Goal: Task Accomplishment & Management: Complete application form

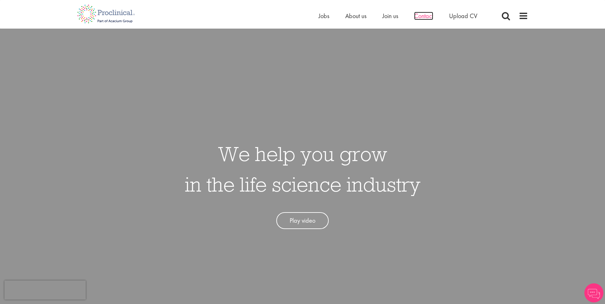
click at [428, 16] on span "Contact" at bounding box center [423, 16] width 19 height 8
click at [464, 17] on span "Upload CV" at bounding box center [463, 16] width 28 height 8
click at [468, 15] on span "Upload CV" at bounding box center [463, 16] width 28 height 8
click at [526, 15] on span at bounding box center [524, 16] width 10 height 10
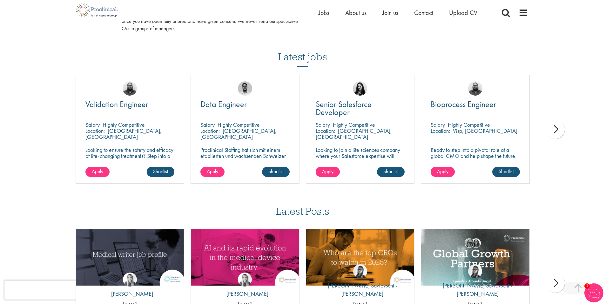
scroll to position [413, 0]
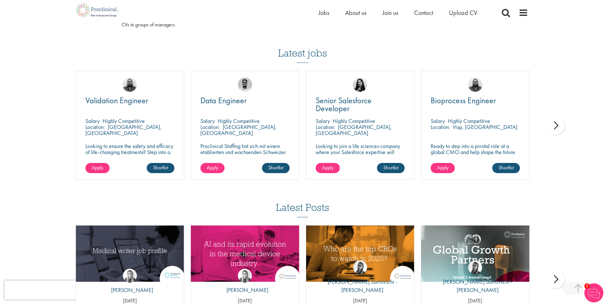
click at [563, 124] on div "next" at bounding box center [555, 125] width 19 height 19
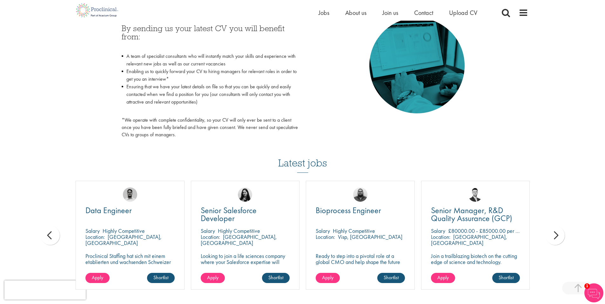
scroll to position [381, 0]
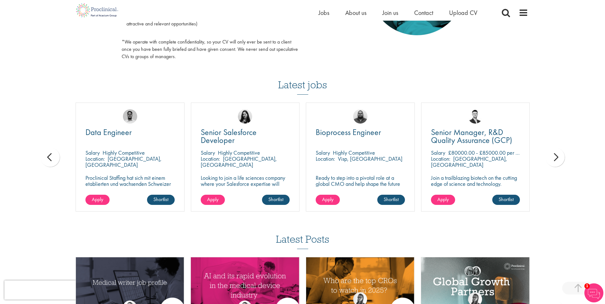
click at [553, 159] on div "next" at bounding box center [555, 157] width 19 height 19
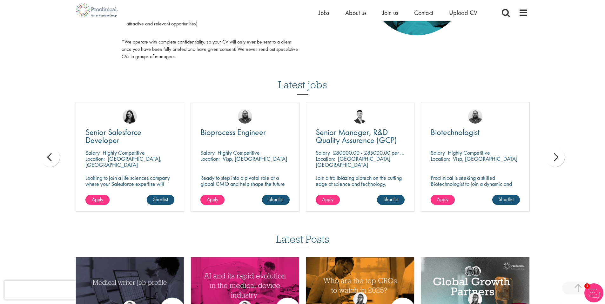
click at [553, 159] on div "next" at bounding box center [555, 157] width 19 height 19
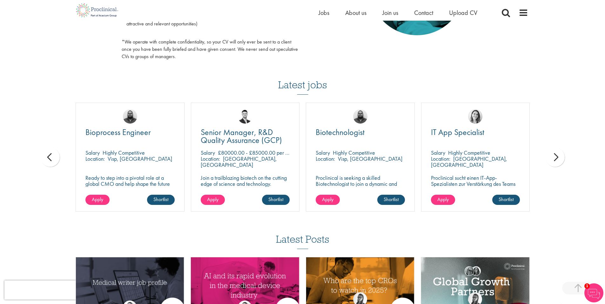
click at [553, 159] on div "next" at bounding box center [555, 157] width 19 height 19
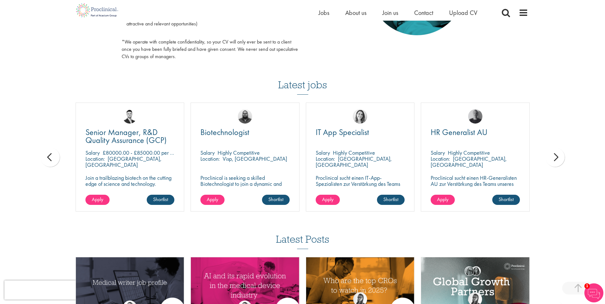
click at [553, 159] on div "next" at bounding box center [555, 157] width 19 height 19
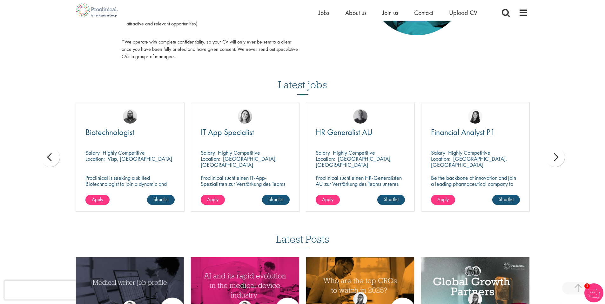
click at [553, 159] on div "next" at bounding box center [555, 157] width 19 height 19
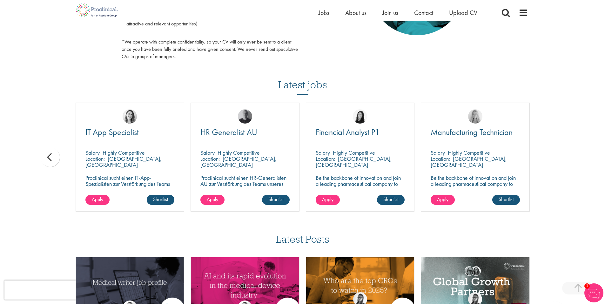
click at [553, 159] on div "You are here: Home > Upload CV Upload CV Start getting matched with new jobs as…" at bounding box center [302, 5] width 605 height 772
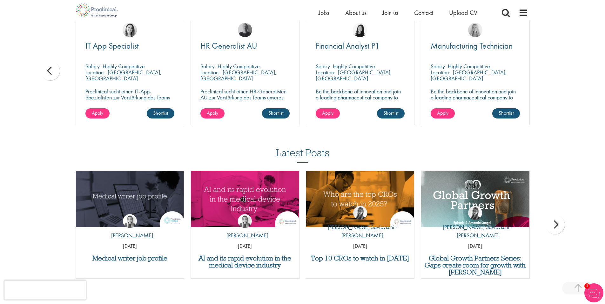
scroll to position [568, 0]
